Goal: Task Accomplishment & Management: Use online tool/utility

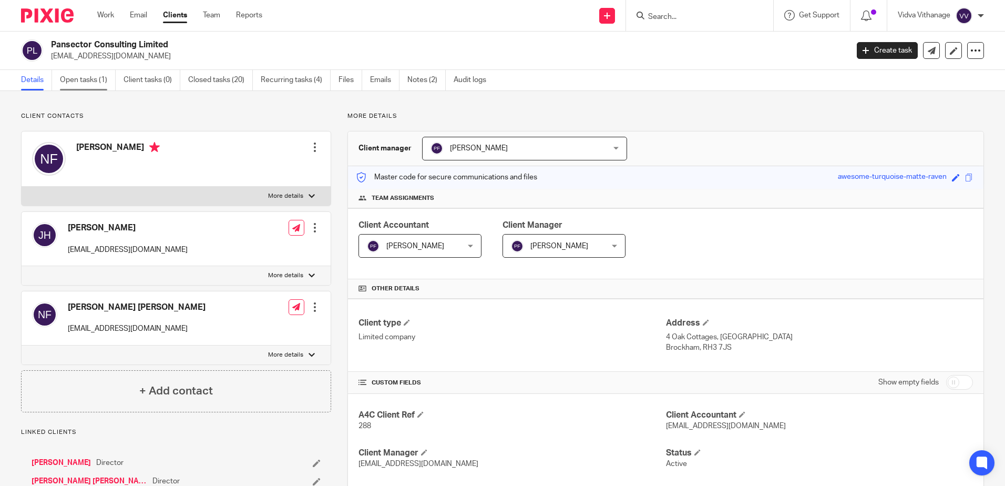
click at [98, 82] on link "Open tasks (1)" at bounding box center [88, 80] width 56 height 21
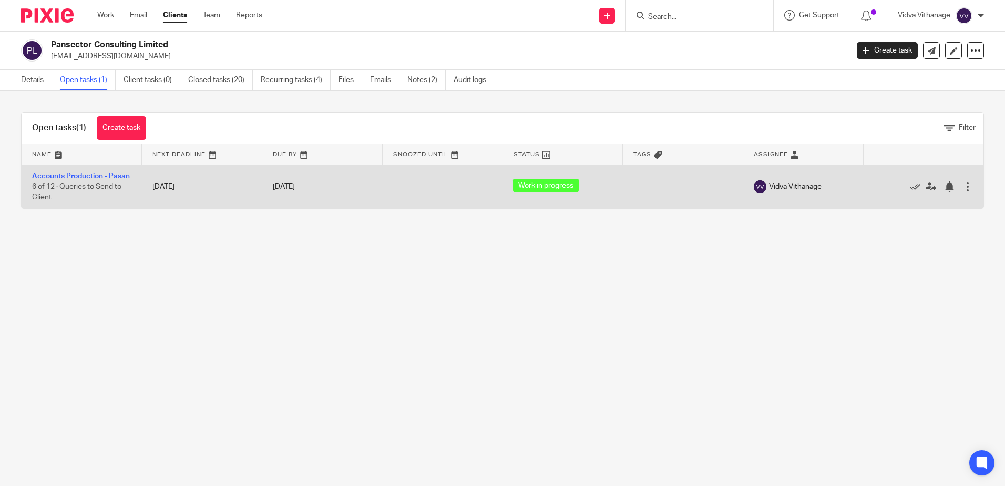
click at [85, 175] on link "Accounts Production - Pasan" at bounding box center [81, 175] width 98 height 7
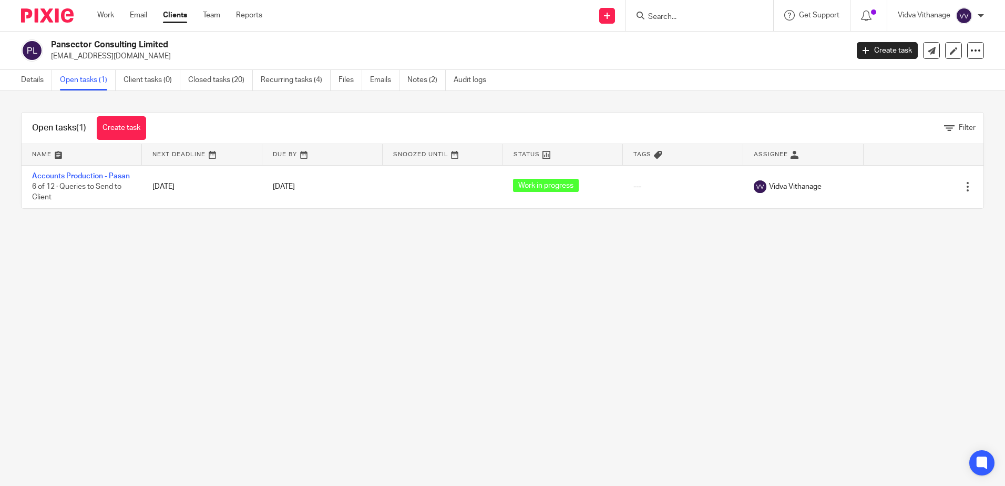
click at [93, 85] on link "Open tasks (1)" at bounding box center [88, 80] width 56 height 21
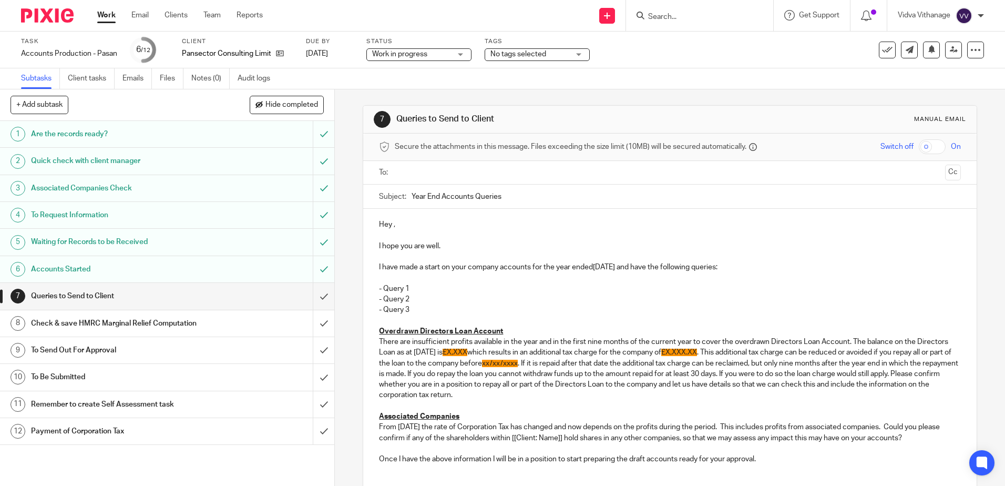
click at [440, 174] on input "text" at bounding box center [670, 173] width 542 height 12
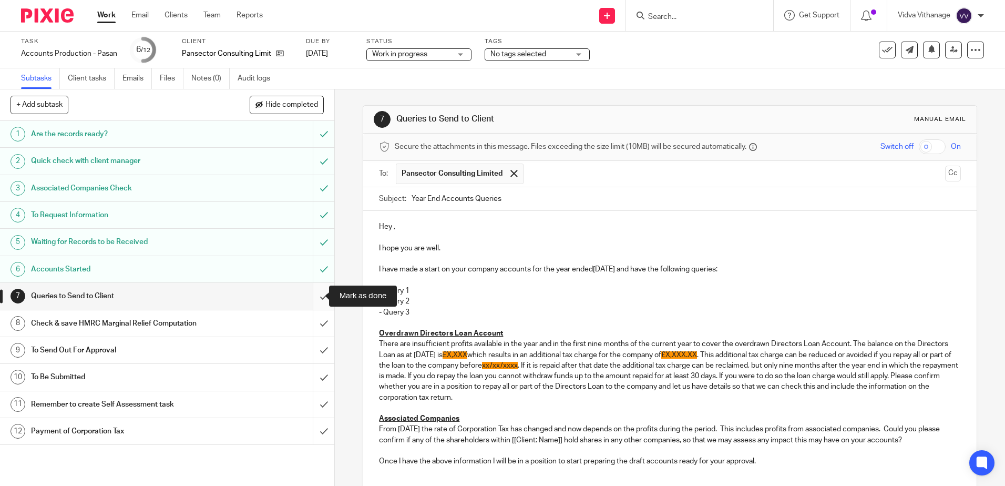
click at [310, 297] on input "submit" at bounding box center [167, 296] width 334 height 26
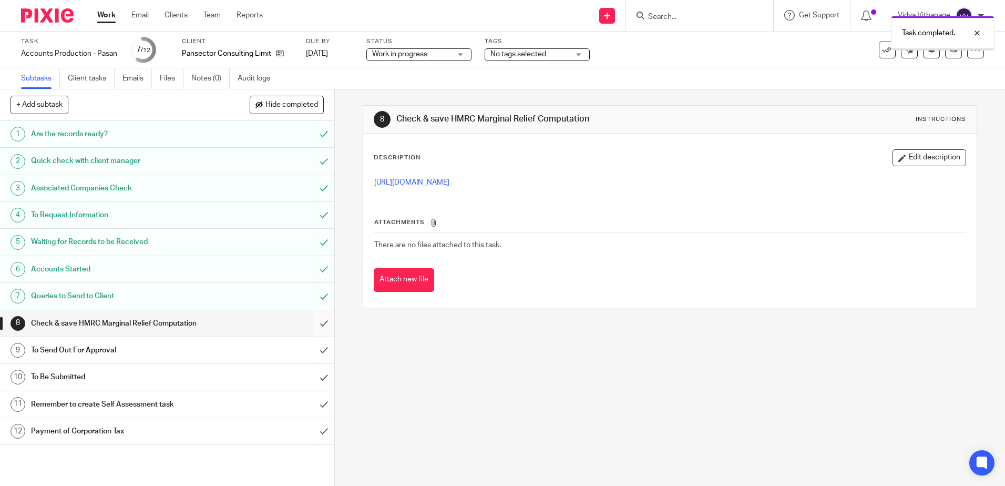
click at [319, 315] on input "submit" at bounding box center [167, 323] width 334 height 26
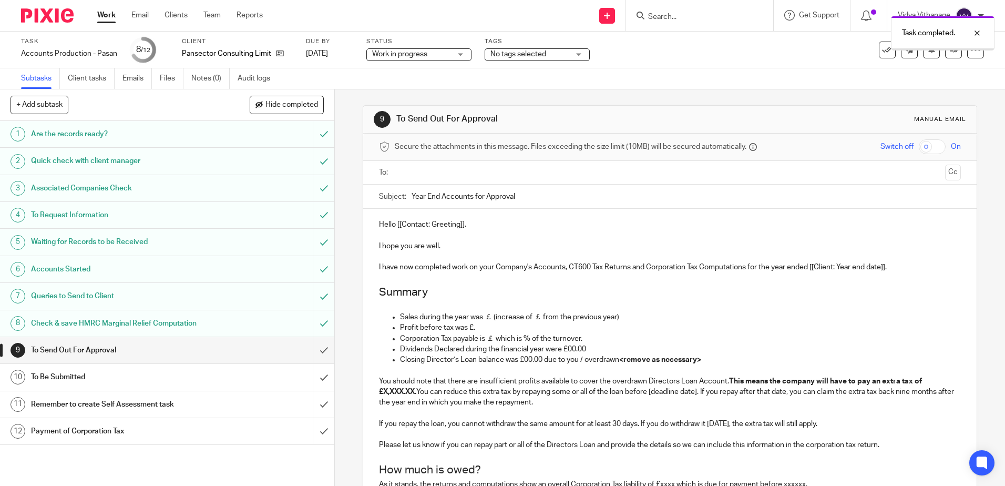
click at [459, 166] on ul at bounding box center [670, 172] width 549 height 17
click at [460, 169] on input "text" at bounding box center [670, 173] width 542 height 12
click at [548, 196] on input "Year End Accounts for Approval" at bounding box center [686, 199] width 549 height 24
click at [945, 171] on button "Cc" at bounding box center [953, 174] width 16 height 16
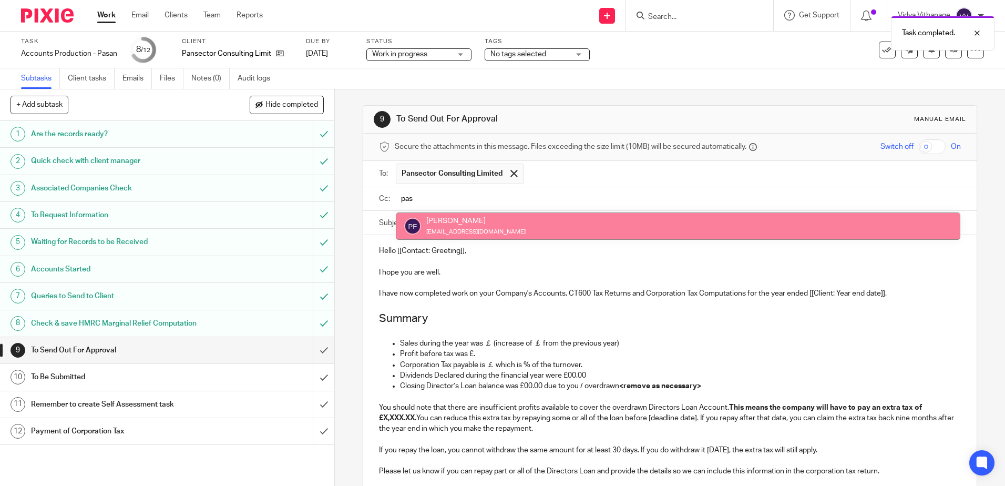
type input "pasa"
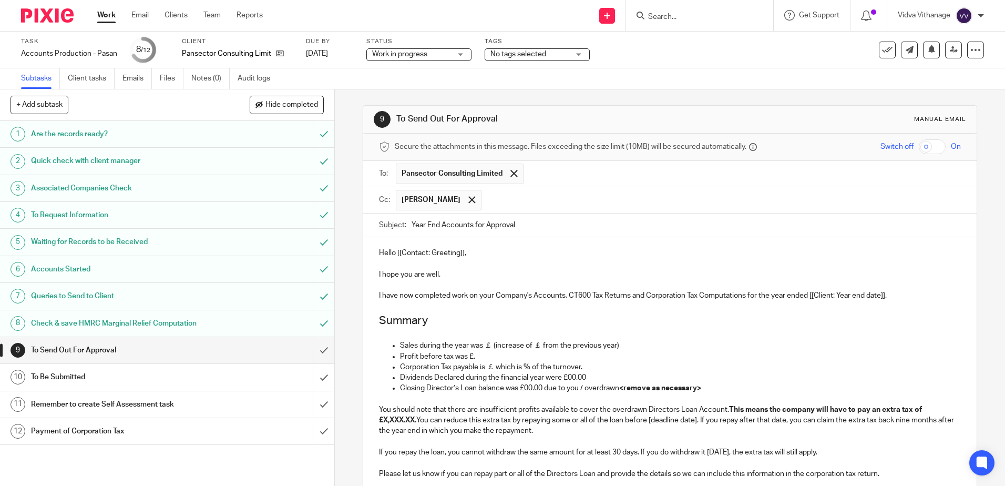
click at [582, 227] on input "Year End Accounts for Approval" at bounding box center [686, 225] width 549 height 24
click at [275, 53] on link at bounding box center [277, 53] width 13 height 11
click at [561, 226] on input "Year End Accounts for Approval" at bounding box center [686, 225] width 549 height 24
drag, startPoint x: 243, startPoint y: 52, endPoint x: 298, endPoint y: 54, distance: 55.3
click at [298, 54] on div "Task Accounts Production - Pasan Save Accounts Production - Pasan 8 /12 Client …" at bounding box center [422, 49] width 803 height 25
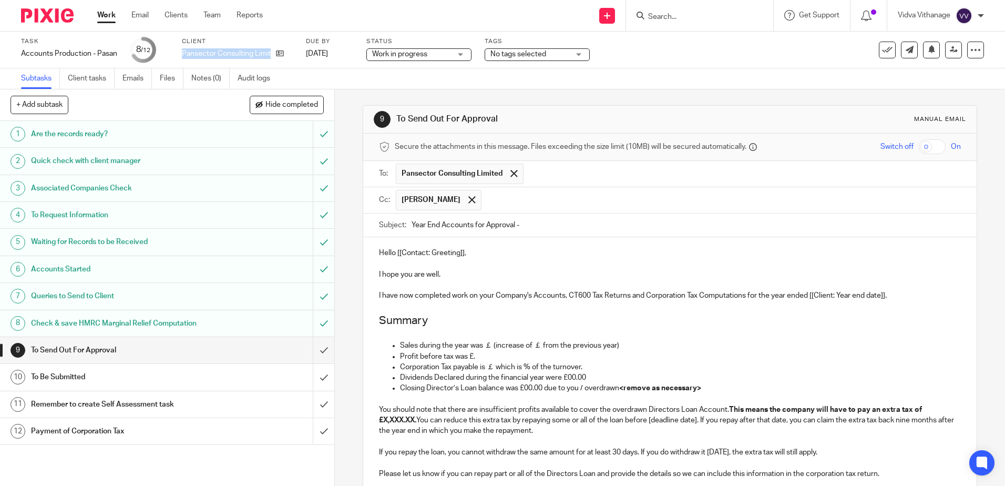
copy div "Pansector Consulting Limited"
click at [619, 229] on input "Year End Accounts for Approval -" at bounding box center [686, 225] width 549 height 24
paste input "Pansector Consulting Limited"
type input "Year End Accounts for Approval - Pansector Consulting Limited"
click at [467, 252] on p "Hello [[Contact: Greeting]]," at bounding box center [670, 253] width 582 height 11
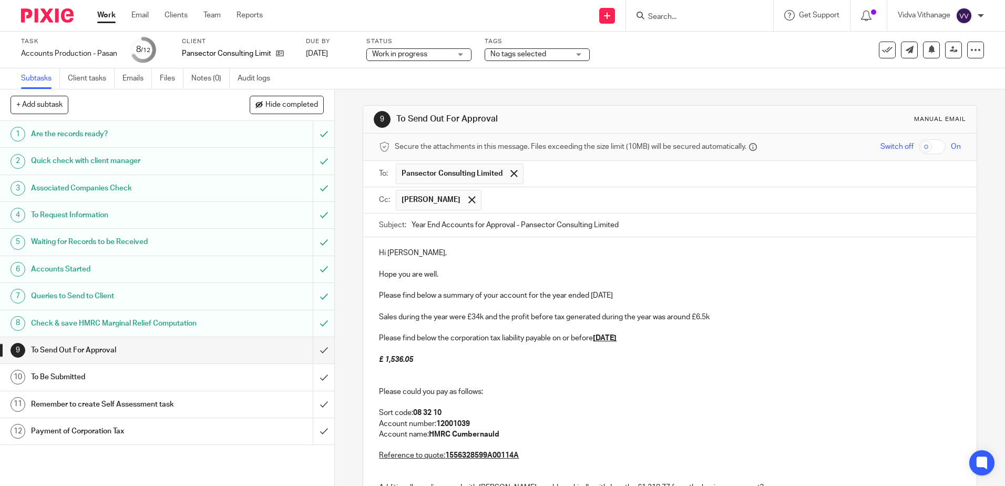
scroll to position [73, 0]
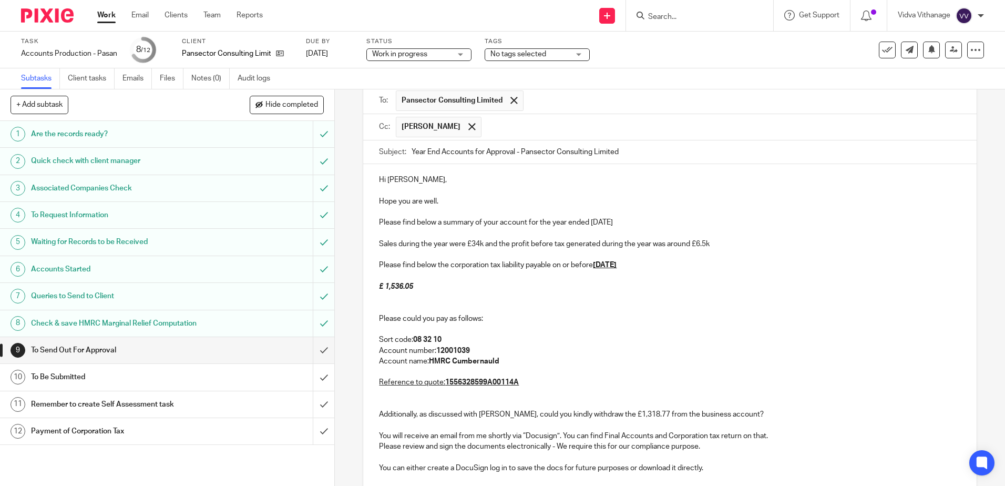
click at [516, 198] on p "Hope you are well." at bounding box center [670, 201] width 582 height 11
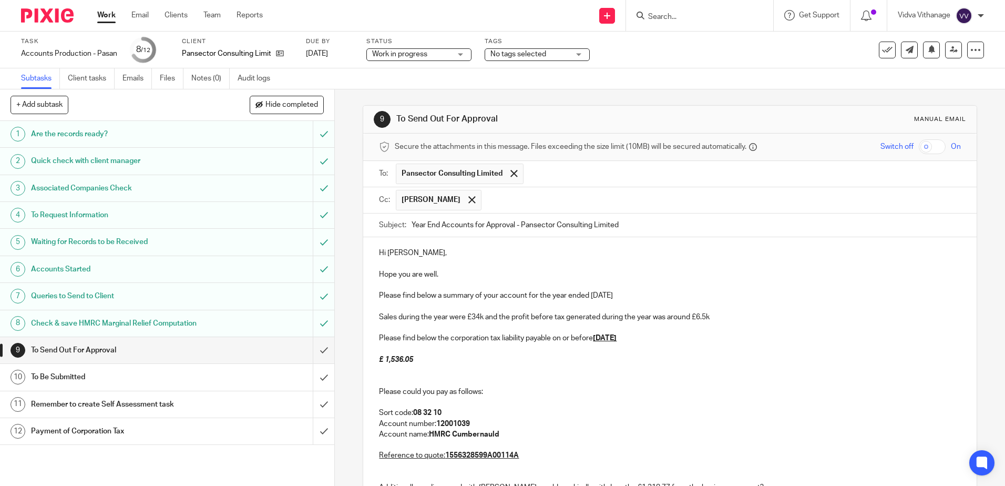
scroll to position [212, 0]
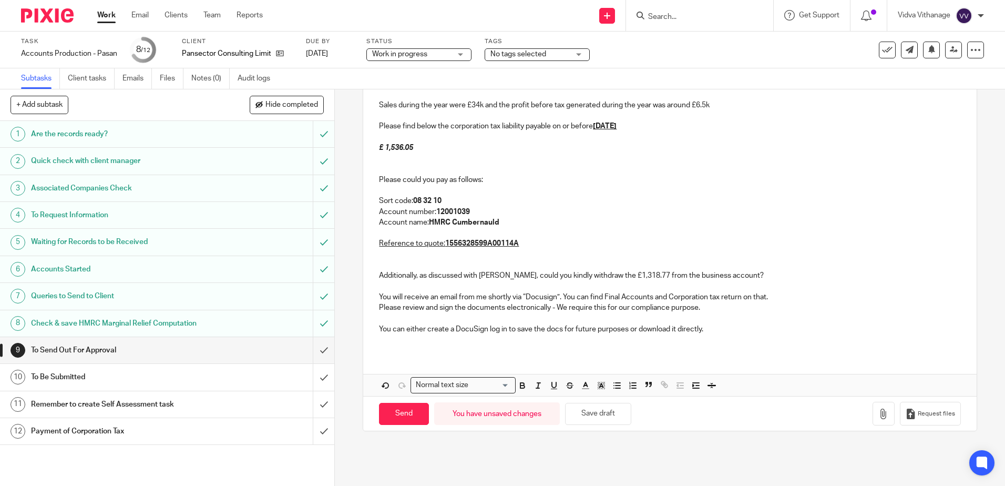
click at [433, 156] on p at bounding box center [670, 158] width 582 height 11
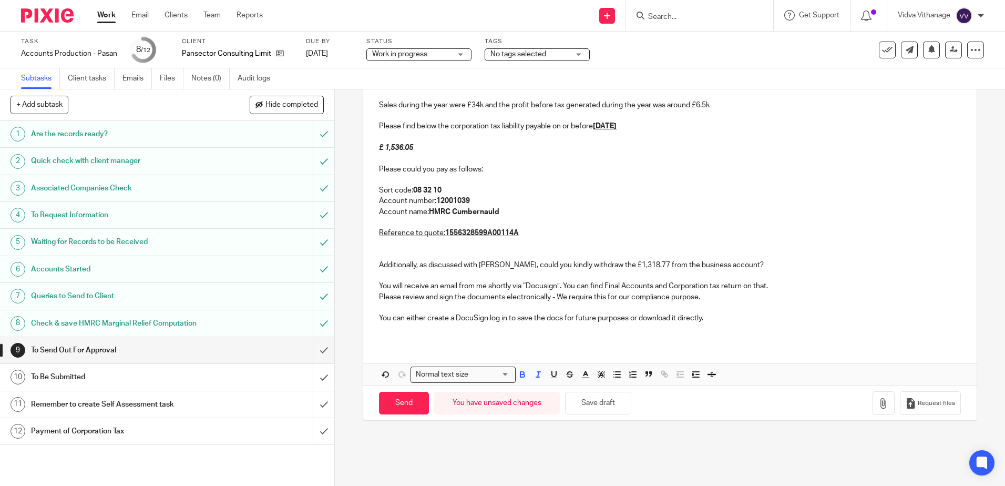
scroll to position [0, 0]
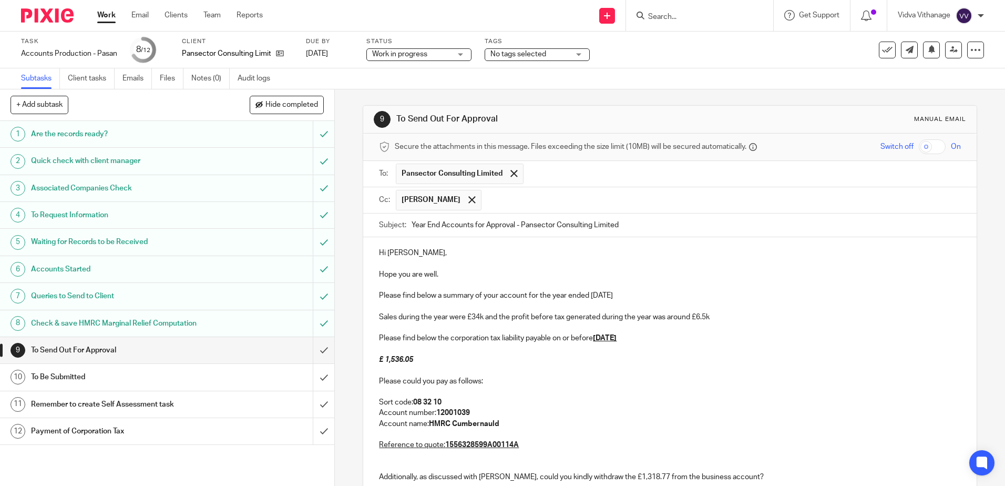
click at [462, 55] on div "Work in progress Work in progress" at bounding box center [418, 54] width 105 height 13
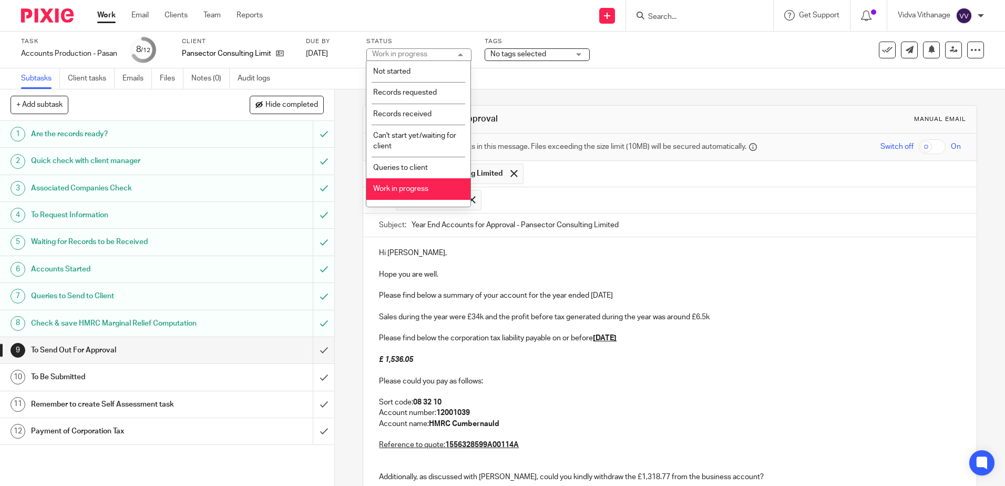
scroll to position [78, 0]
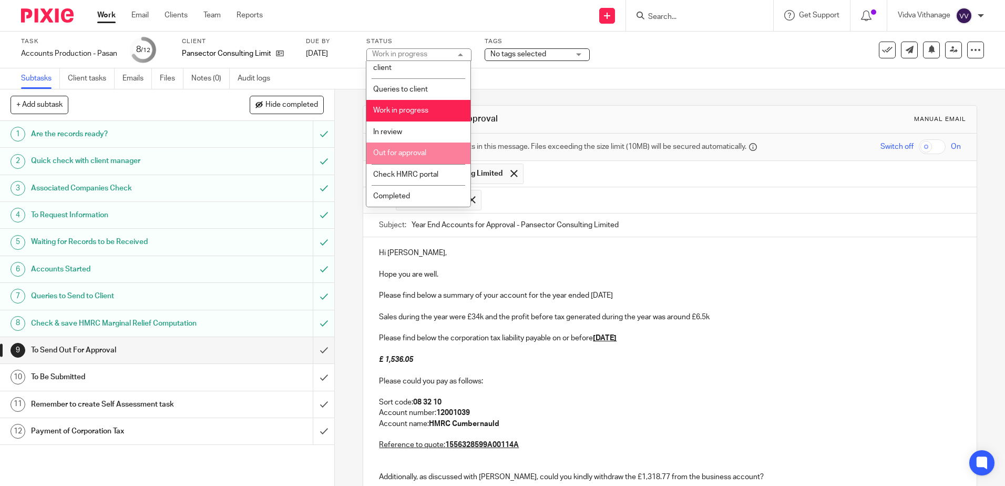
click at [426, 150] on span "Out for approval" at bounding box center [399, 152] width 53 height 7
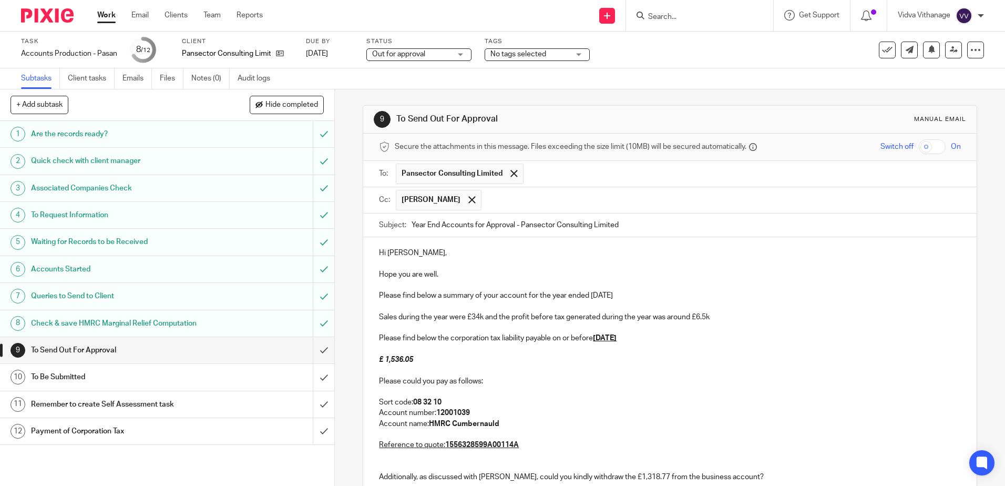
scroll to position [212, 0]
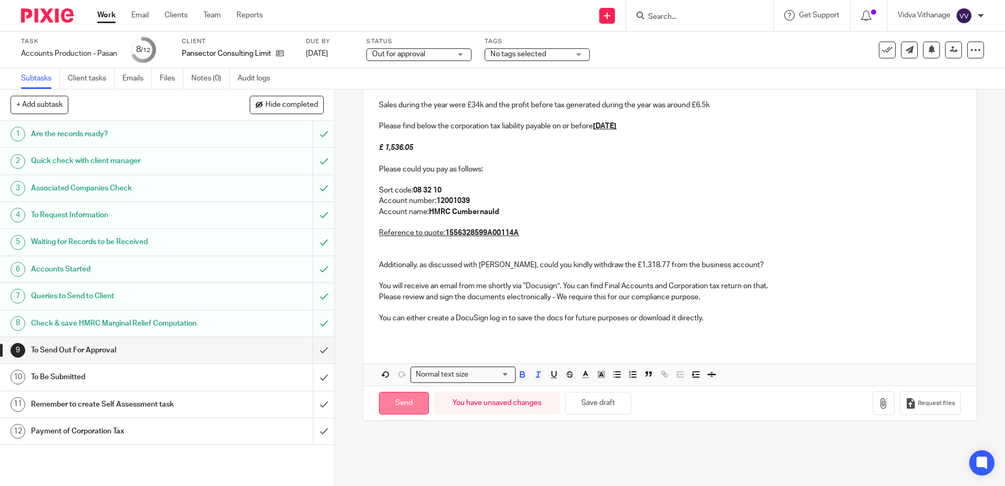
click at [401, 403] on input "Send" at bounding box center [404, 403] width 50 height 23
type input "Sent"
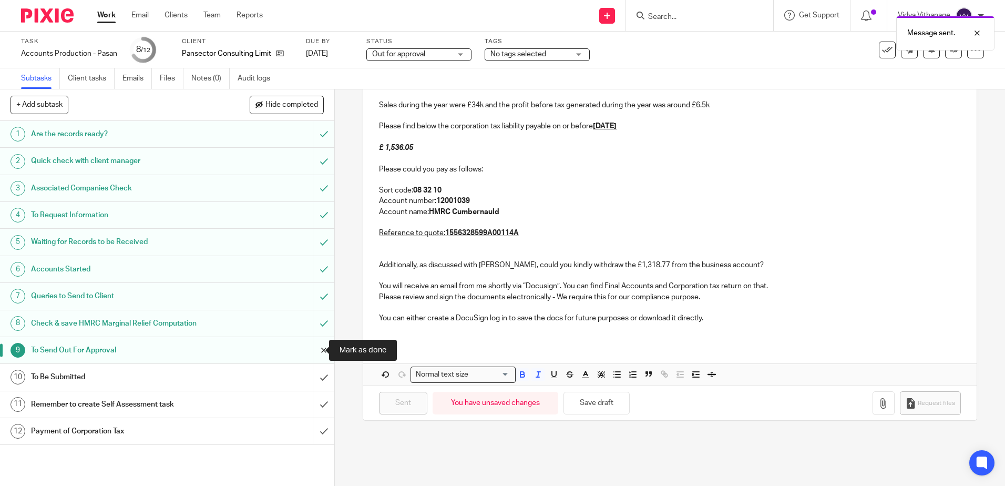
click at [305, 357] on input "submit" at bounding box center [167, 350] width 334 height 26
click at [318, 379] on input "submit" at bounding box center [167, 377] width 334 height 26
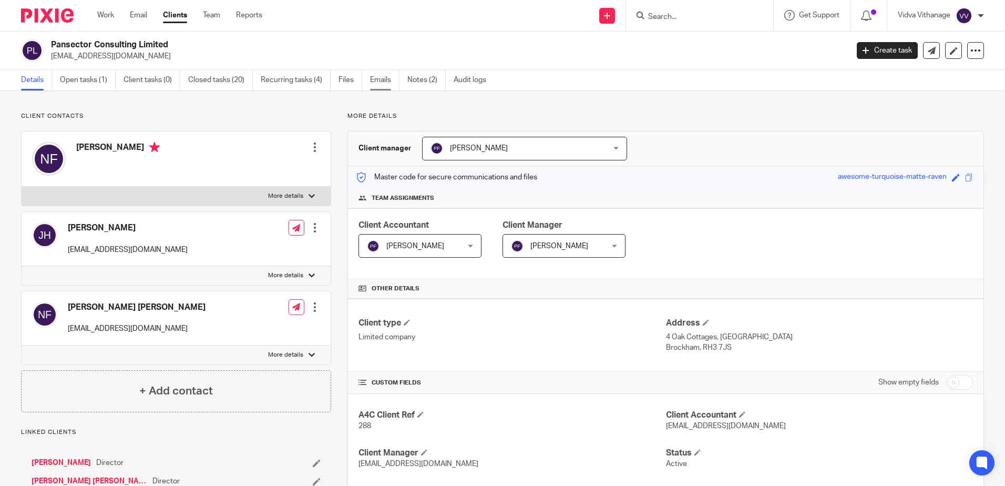
click at [378, 79] on link "Emails" at bounding box center [384, 80] width 29 height 21
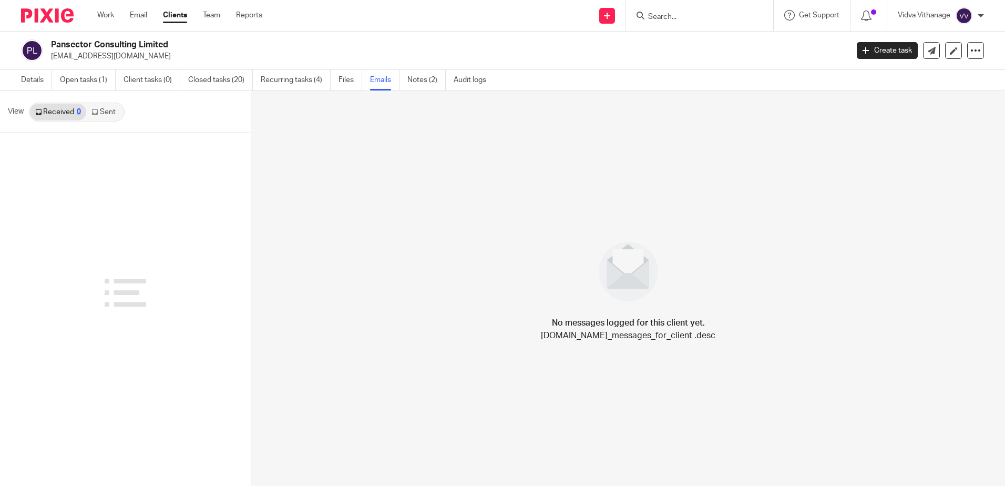
click at [106, 111] on link "Sent" at bounding box center [104, 112] width 37 height 17
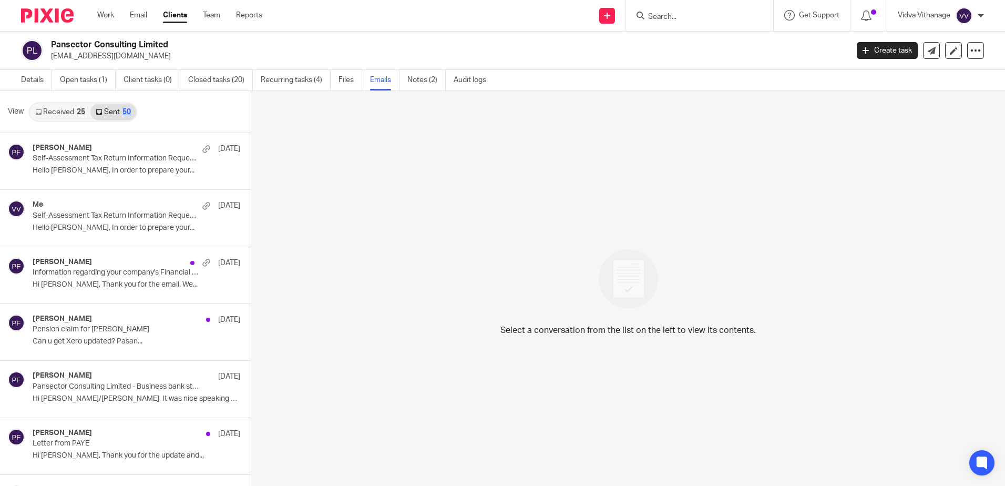
click at [68, 145] on h4 "[PERSON_NAME]" at bounding box center [62, 148] width 59 height 9
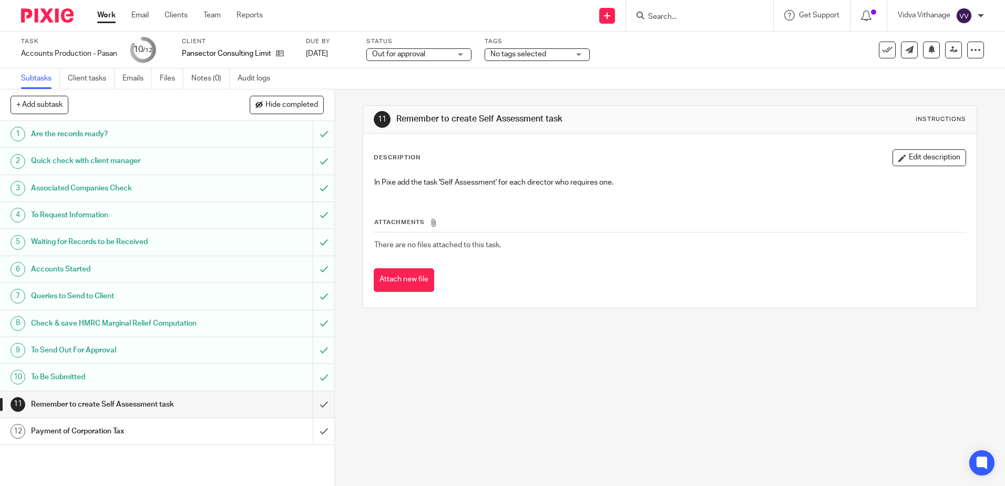
click at [284, 52] on div "Pansector Consulting Limited" at bounding box center [237, 53] width 111 height 11
click at [281, 53] on icon at bounding box center [280, 53] width 8 height 8
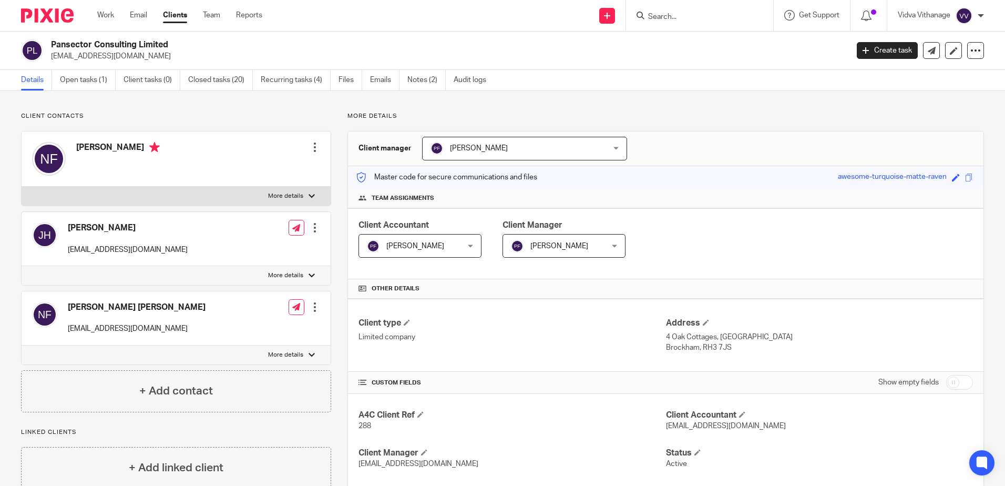
drag, startPoint x: 71, startPoint y: 59, endPoint x: 139, endPoint y: 67, distance: 68.3
click at [139, 67] on div "Pansector Consulting Limited [EMAIL_ADDRESS][DOMAIN_NAME] Create task Update fr…" at bounding box center [502, 51] width 1005 height 38
click at [100, 222] on div "[PERSON_NAME] [EMAIL_ADDRESS][DOMAIN_NAME]" at bounding box center [110, 238] width 156 height 43
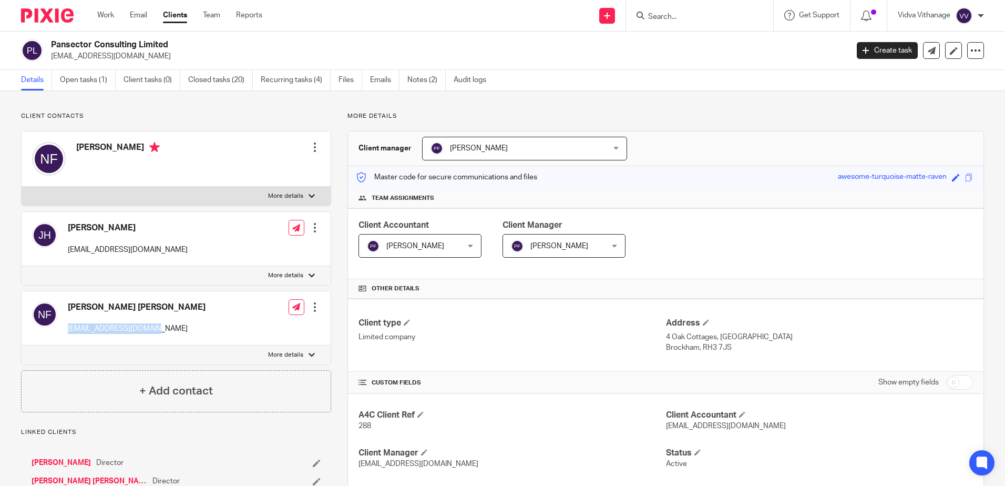
drag, startPoint x: 145, startPoint y: 331, endPoint x: 68, endPoint y: 330, distance: 77.3
click at [68, 330] on p "[EMAIL_ADDRESS][DOMAIN_NAME]" at bounding box center [137, 328] width 138 height 11
copy p "[EMAIL_ADDRESS][DOMAIN_NAME]"
drag, startPoint x: 110, startPoint y: 149, endPoint x: 78, endPoint y: 150, distance: 32.6
click at [78, 150] on h4 "Nick Field" at bounding box center [118, 148] width 84 height 13
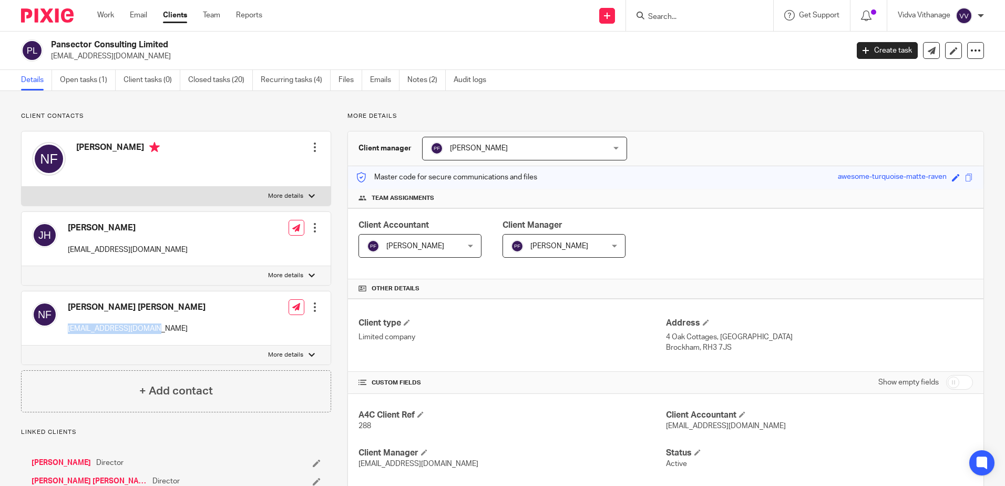
copy h4 "Nick Field"
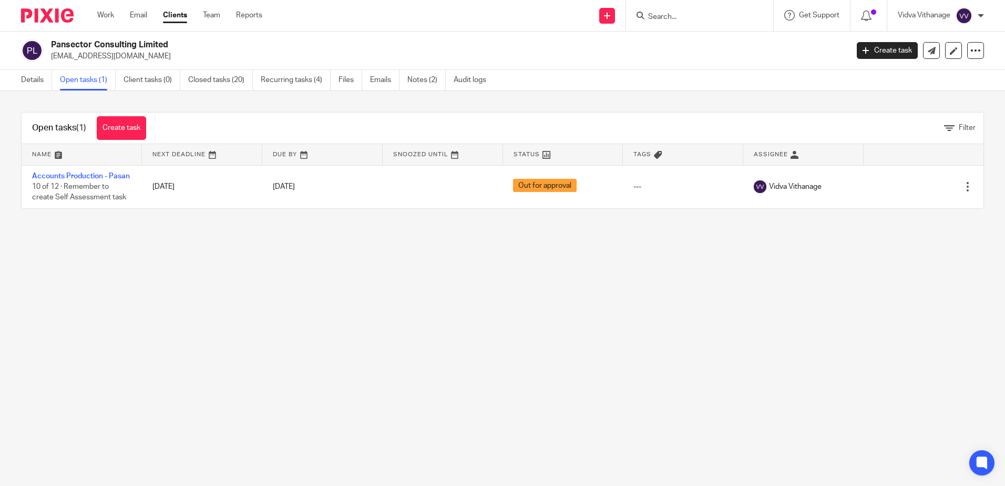
click at [107, 14] on link "Work" at bounding box center [105, 15] width 17 height 11
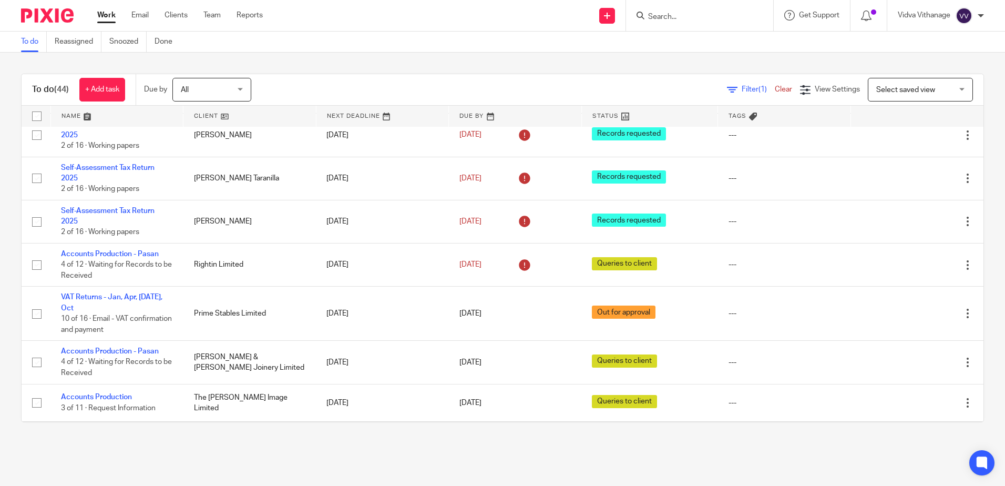
scroll to position [1020, 0]
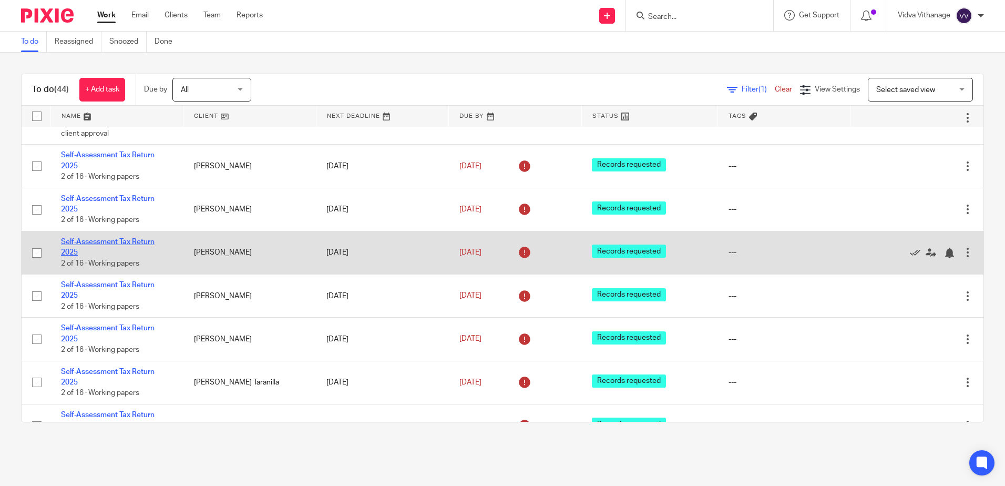
click at [89, 240] on link "Self-Assessment Tax Return 2025" at bounding box center [108, 247] width 94 height 18
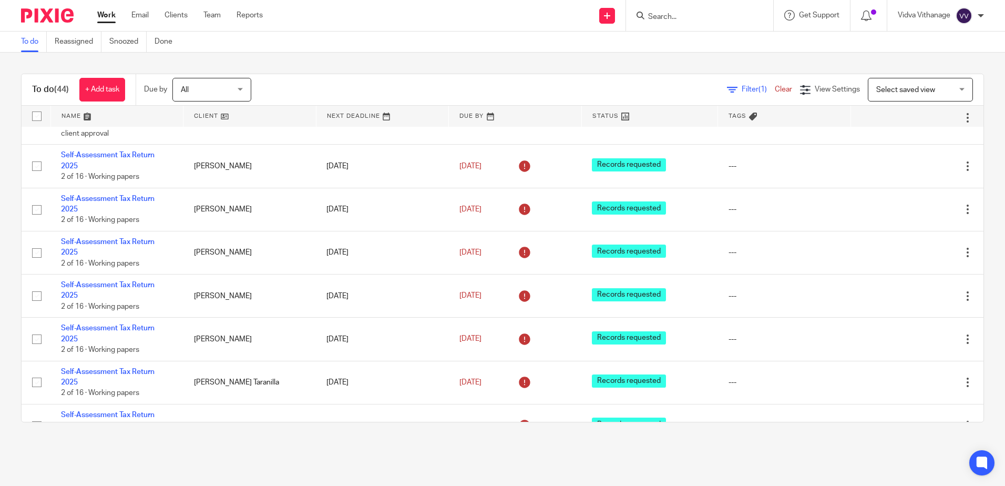
click at [709, 18] on input "Search" at bounding box center [694, 17] width 95 height 9
